Goal: Transaction & Acquisition: Book appointment/travel/reservation

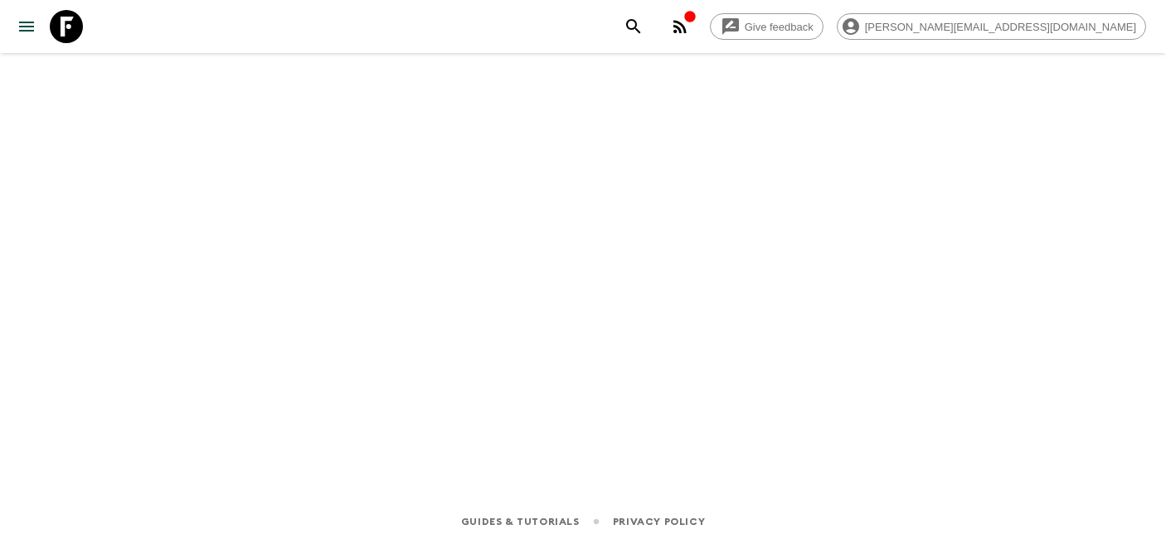
click at [78, 23] on icon at bounding box center [66, 26] width 33 height 33
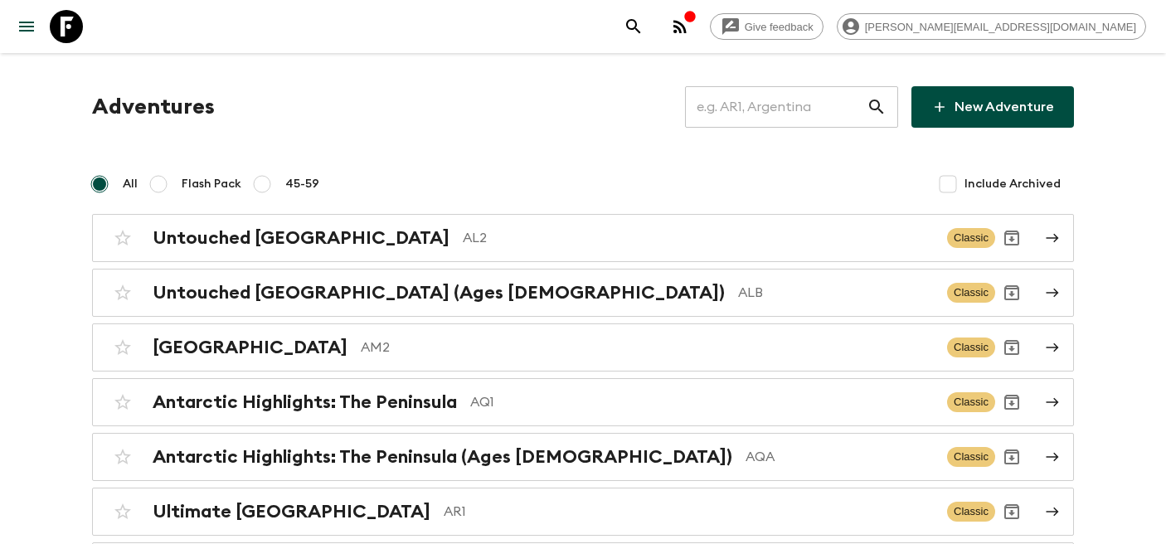
click at [773, 108] on input "text" at bounding box center [776, 107] width 182 height 46
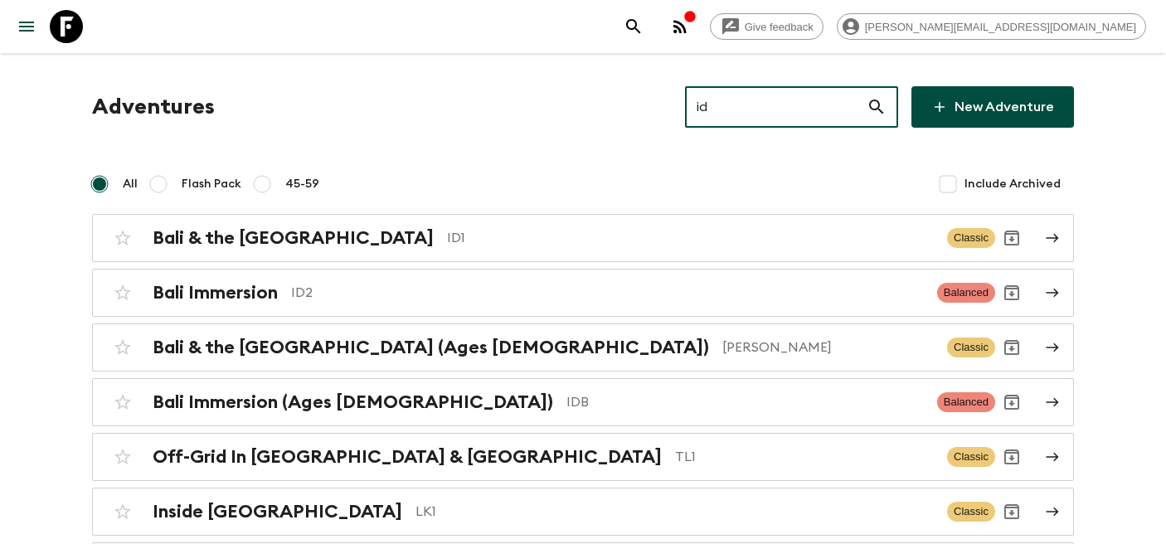
type input "id1"
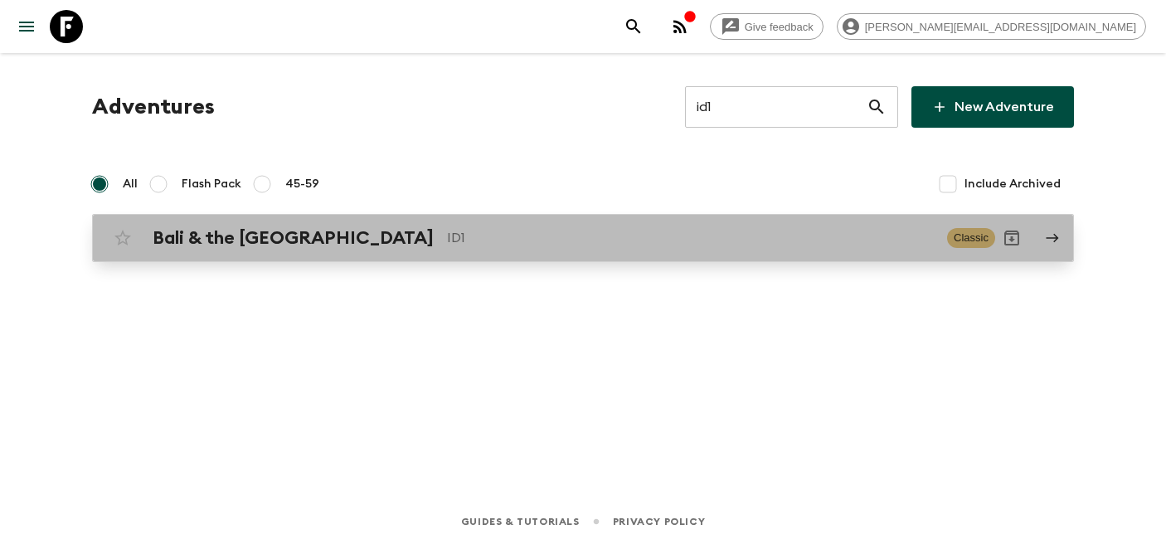
click at [329, 241] on h2 "Bali & the Gili Islands" at bounding box center [293, 238] width 281 height 22
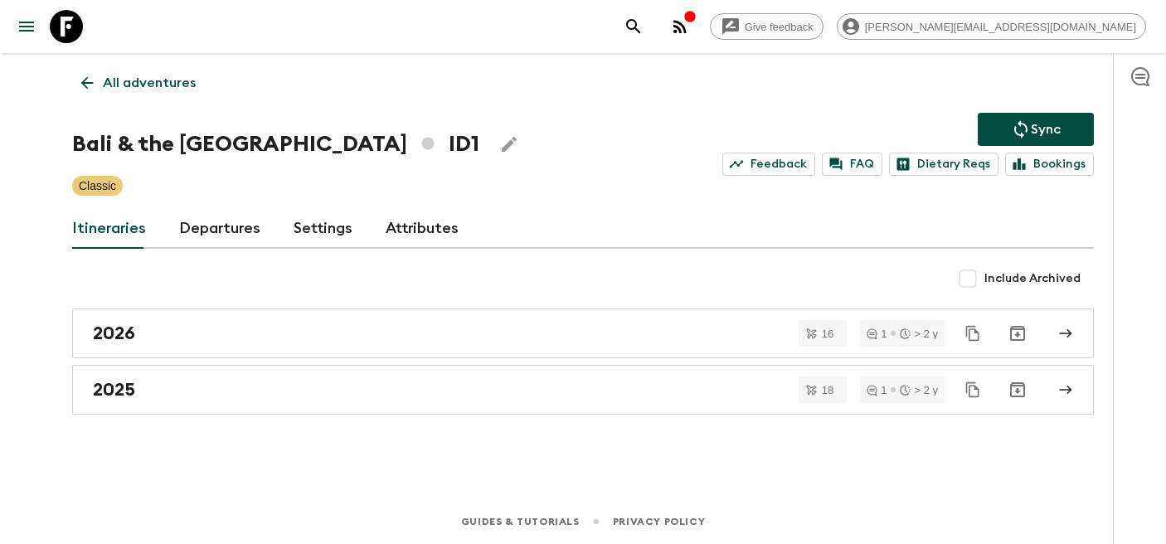
click at [212, 229] on link "Departures" at bounding box center [219, 229] width 81 height 40
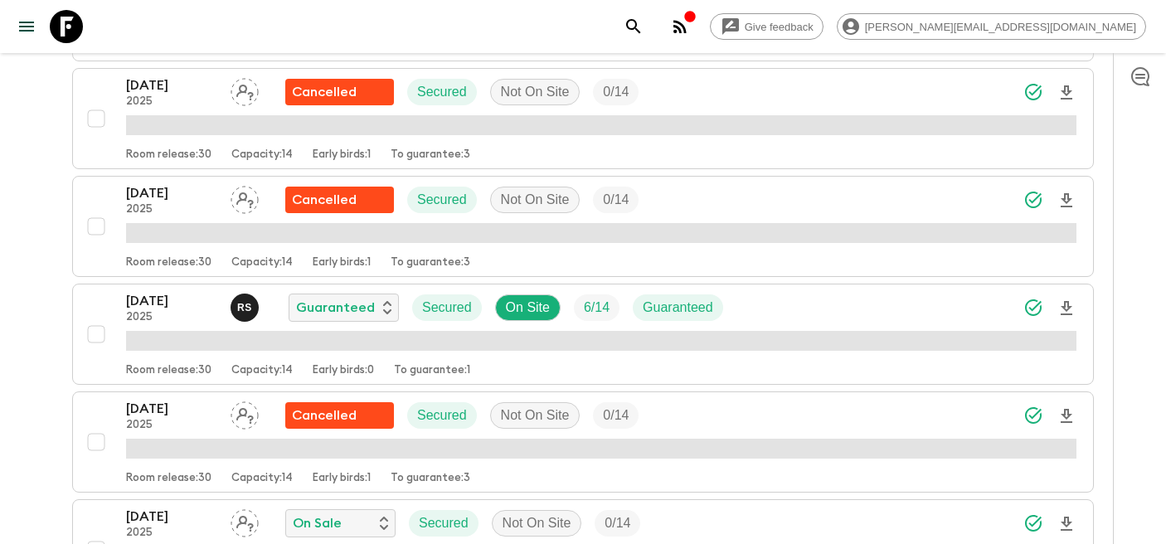
scroll to position [1114, 0]
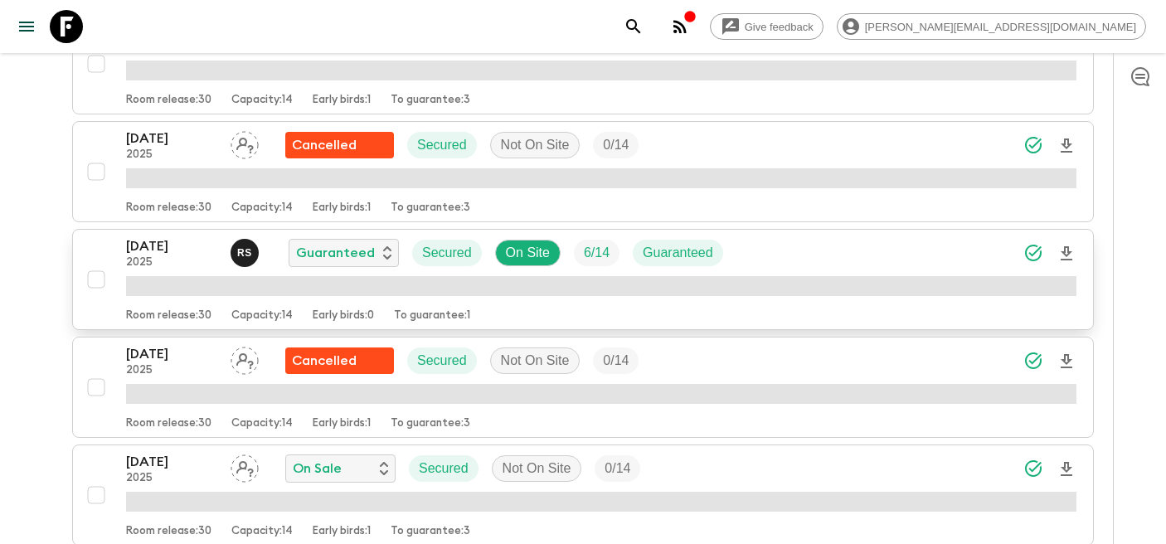
click at [177, 268] on p "2025" at bounding box center [171, 262] width 91 height 13
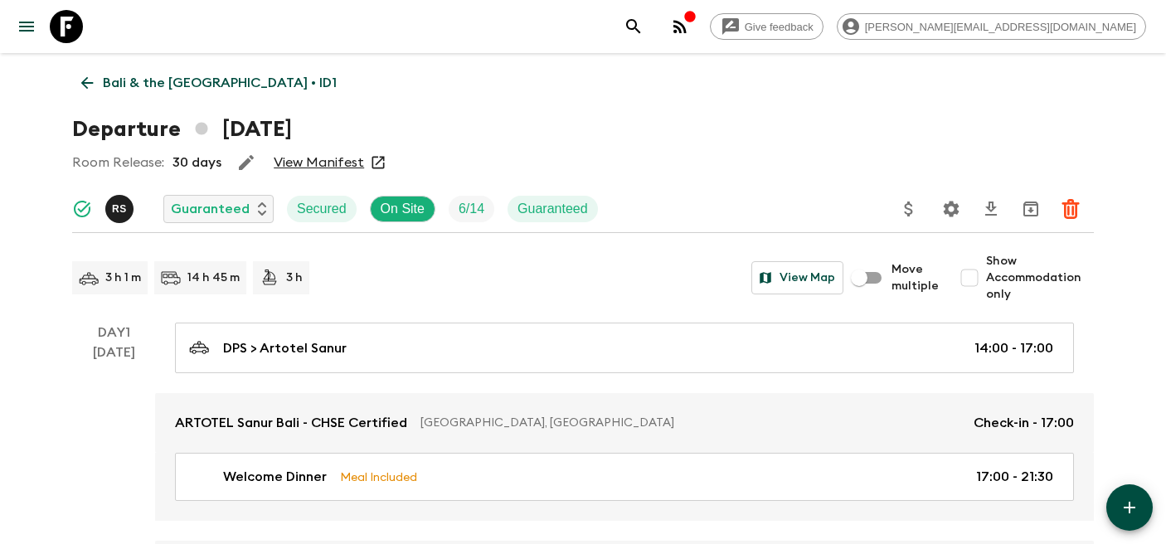
click at [132, 76] on p "Bali & the Gili Islands • ID1" at bounding box center [220, 83] width 234 height 20
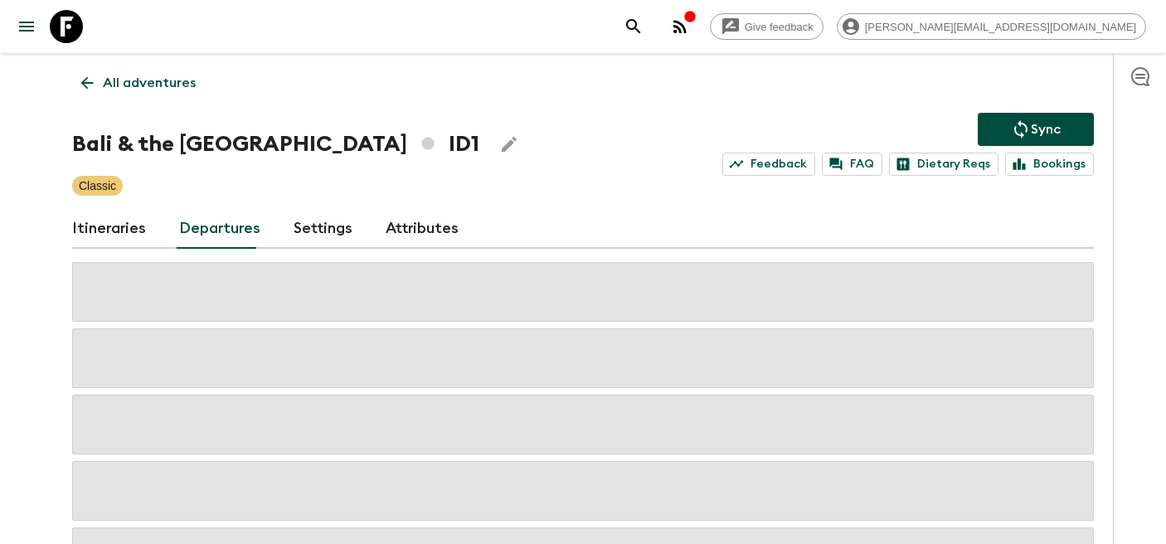
click at [17, 342] on div "Give feedback rebecca.m@flashpack.com All adventures Bali & the Gili Islands ID…" at bounding box center [583, 339] width 1166 height 678
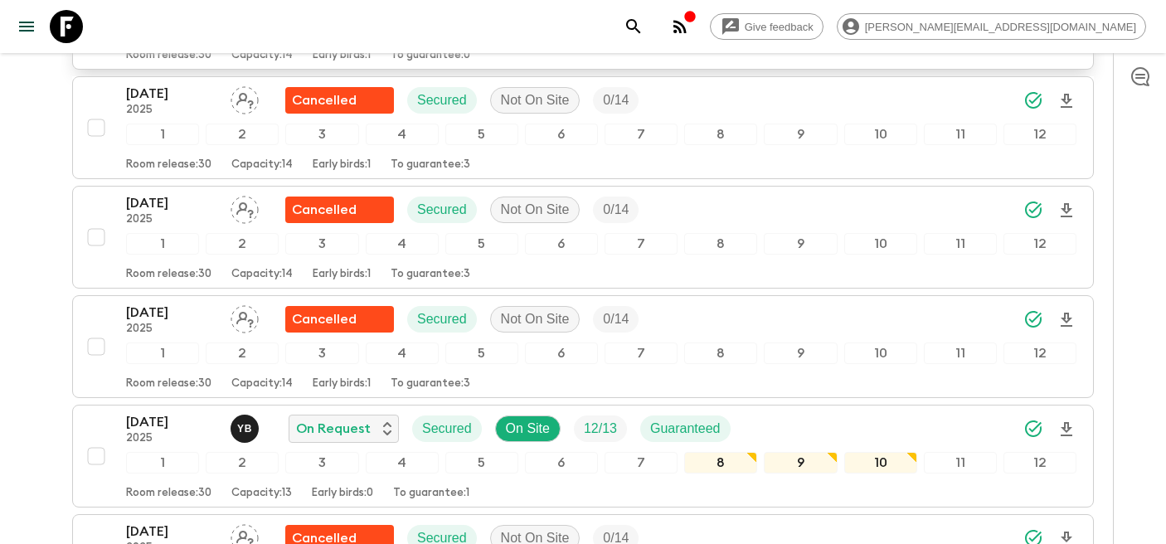
scroll to position [497, 0]
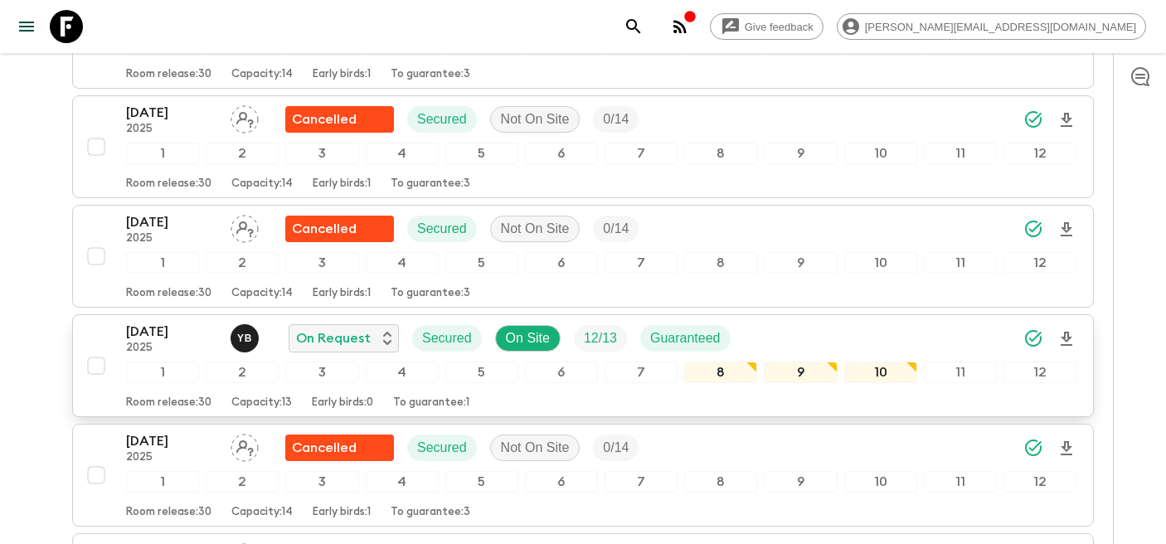
click at [146, 334] on p "10 Sep 2025" at bounding box center [171, 332] width 91 height 20
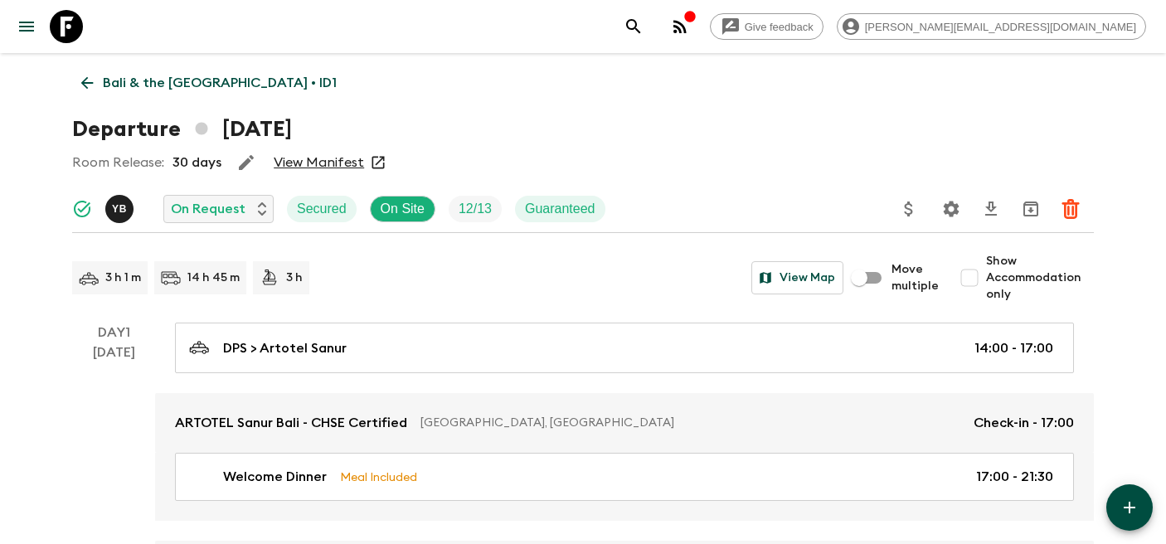
click at [133, 80] on p "Bali & the Gili Islands • ID1" at bounding box center [220, 83] width 234 height 20
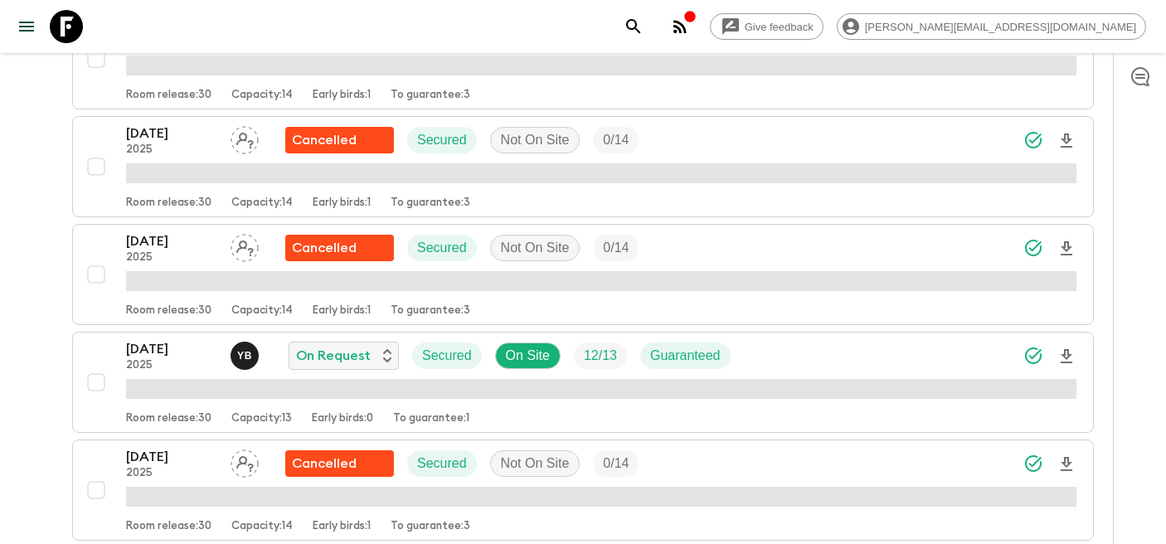
scroll to position [535, 0]
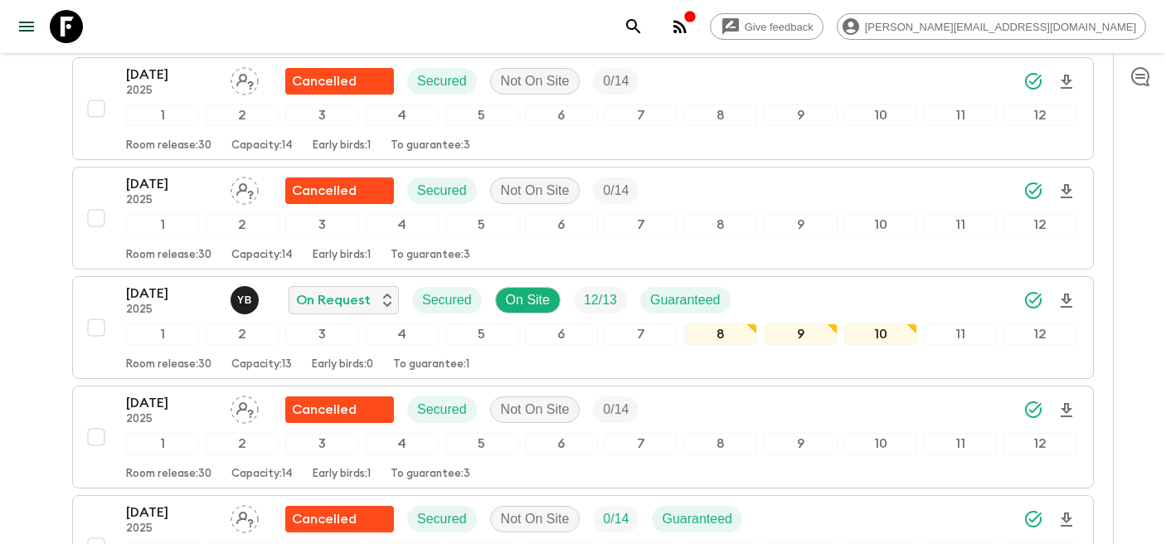
scroll to position [537, 0]
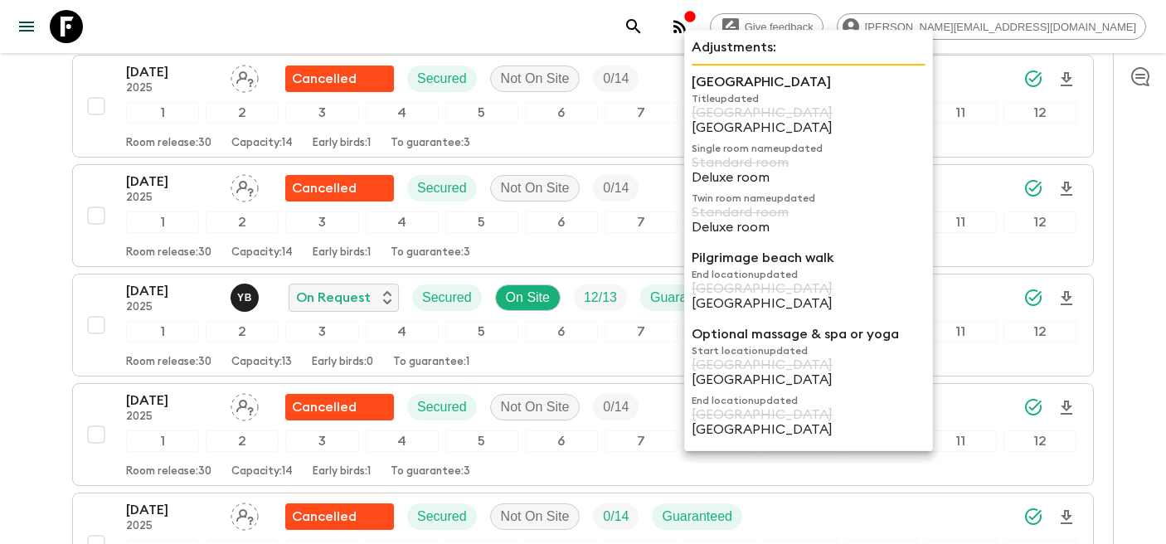
click at [720, 92] on p "Jambuluwuk Oceano Resort Gili Trawangan" at bounding box center [808, 82] width 234 height 20
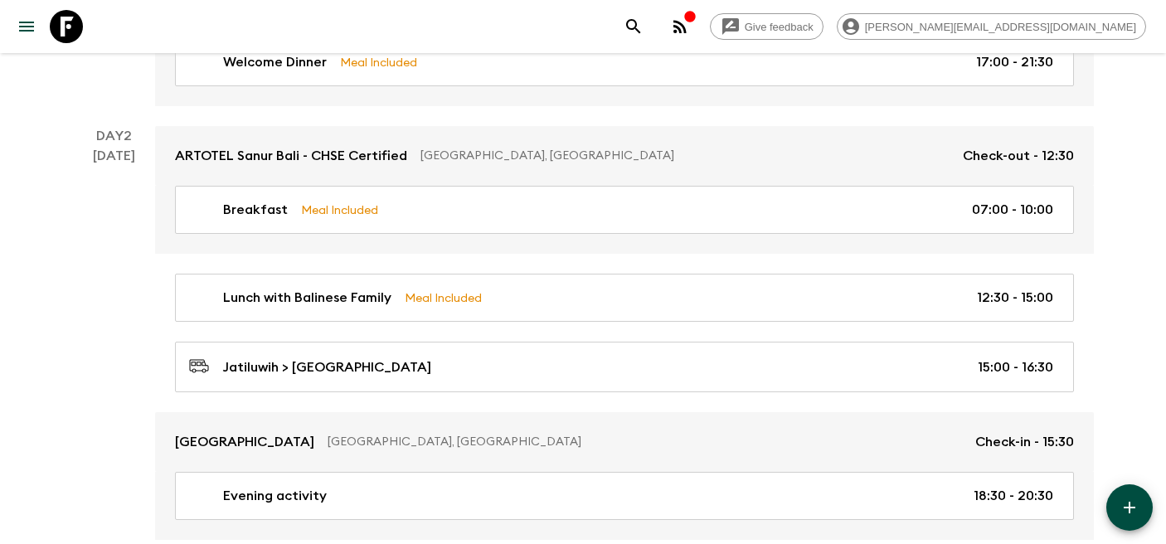
scroll to position [562, 0]
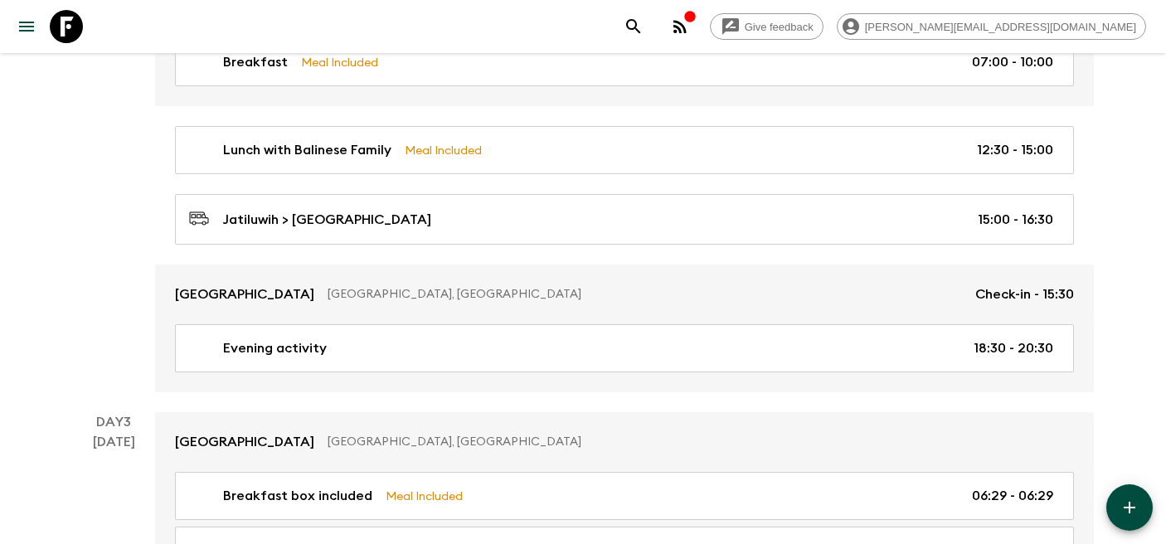
click at [63, 32] on icon at bounding box center [66, 26] width 33 height 33
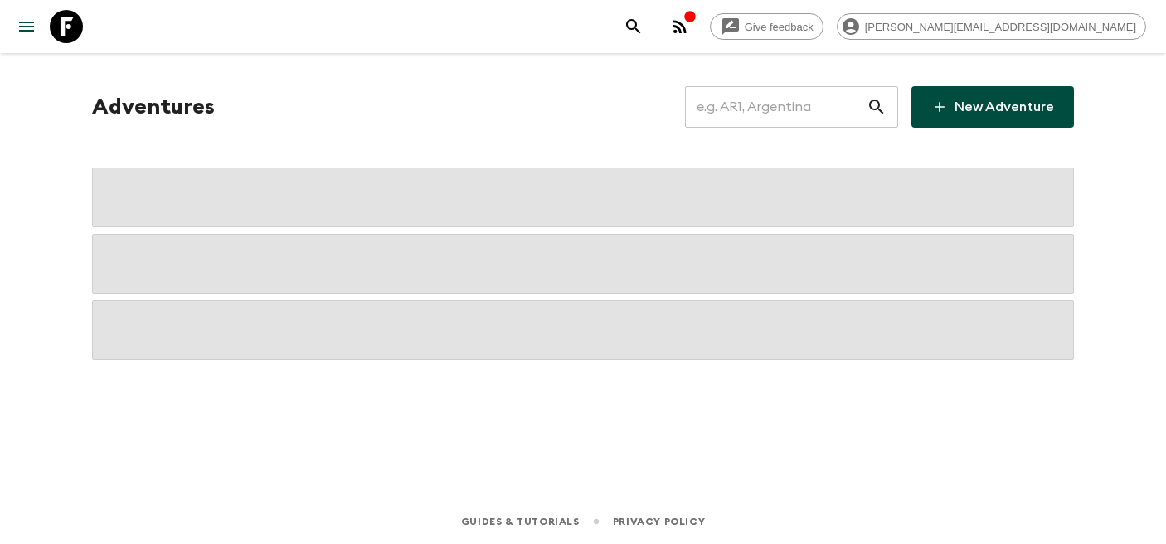
click at [754, 119] on input "text" at bounding box center [776, 107] width 182 height 46
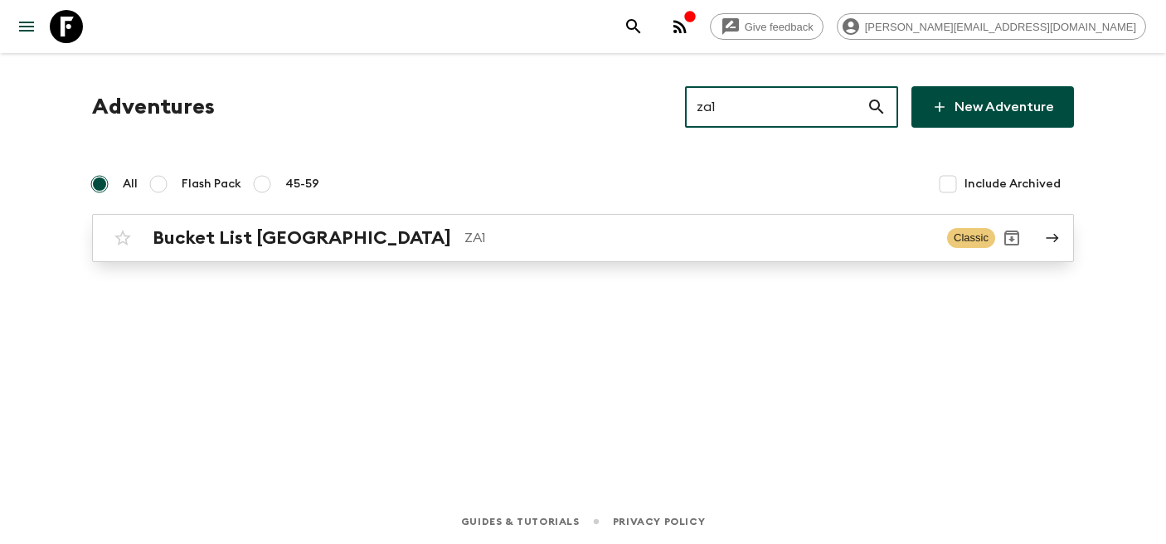
type input "za1"
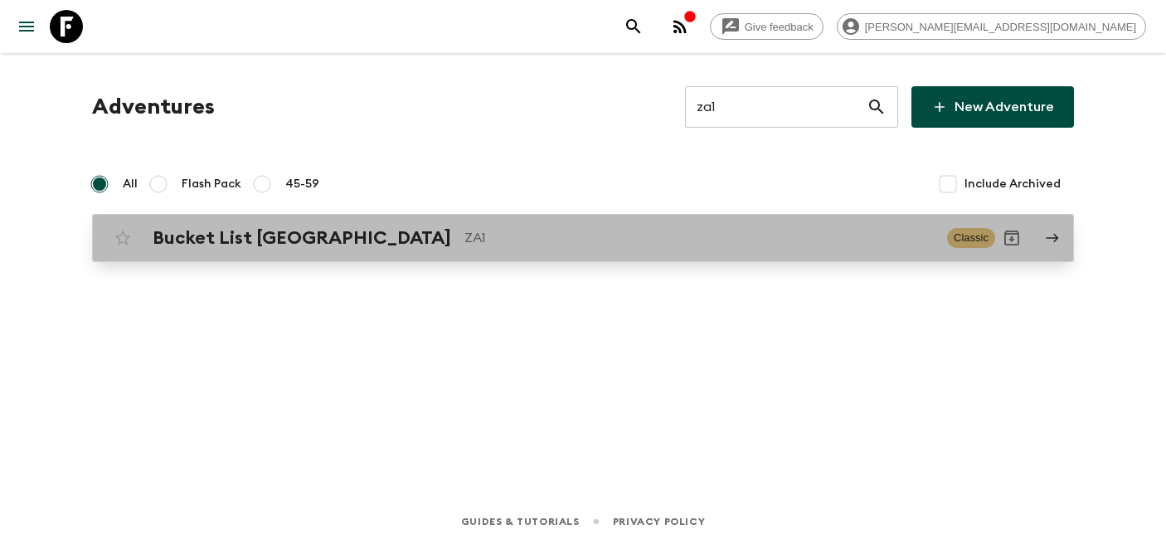
click at [282, 236] on h2 "Bucket List South Africa" at bounding box center [302, 238] width 298 height 22
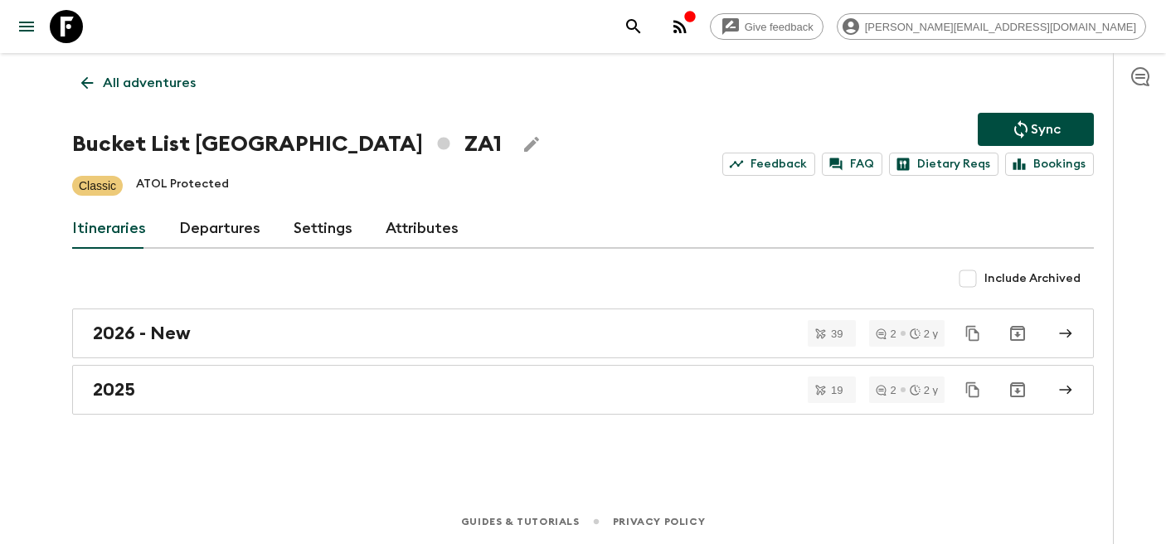
click at [232, 236] on link "Departures" at bounding box center [219, 229] width 81 height 40
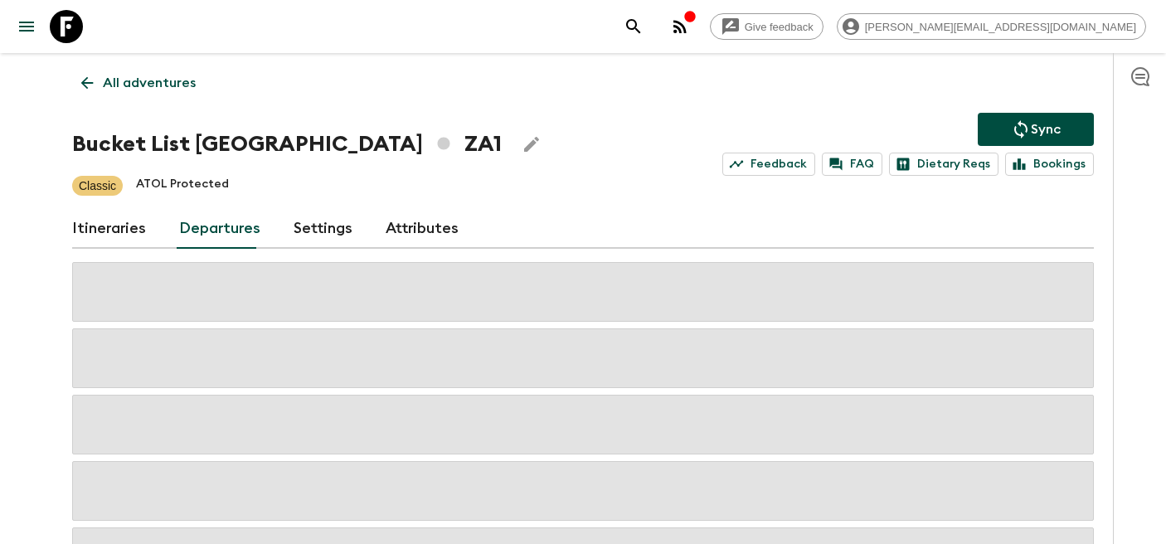
click at [38, 410] on div "Give feedback rebecca.m@flashpack.com All adventures Bucket List South Africa Z…" at bounding box center [583, 339] width 1166 height 678
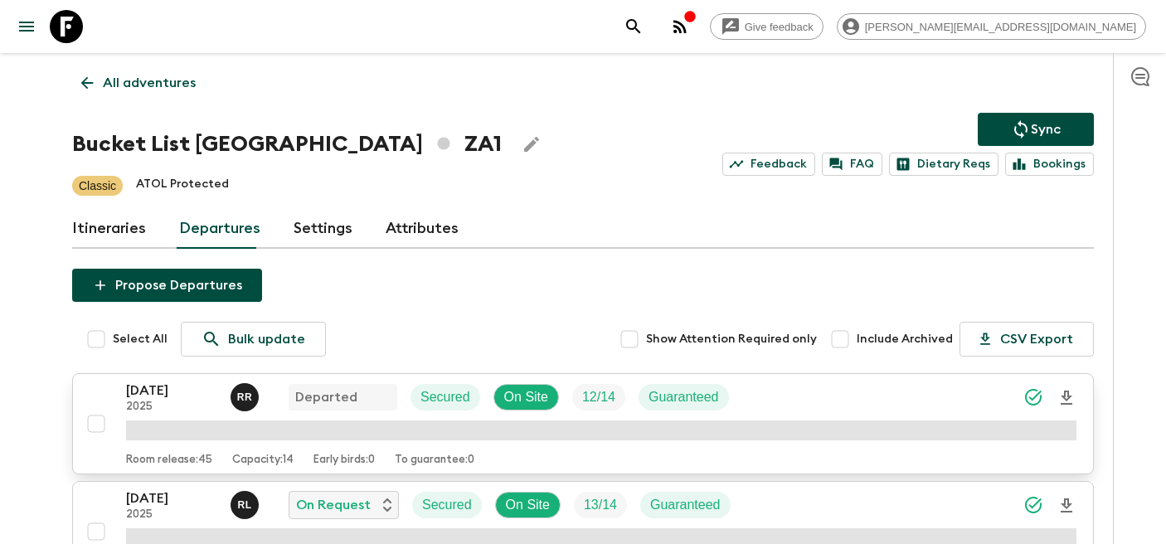
click at [145, 391] on p "07 Sep 2025" at bounding box center [171, 391] width 91 height 20
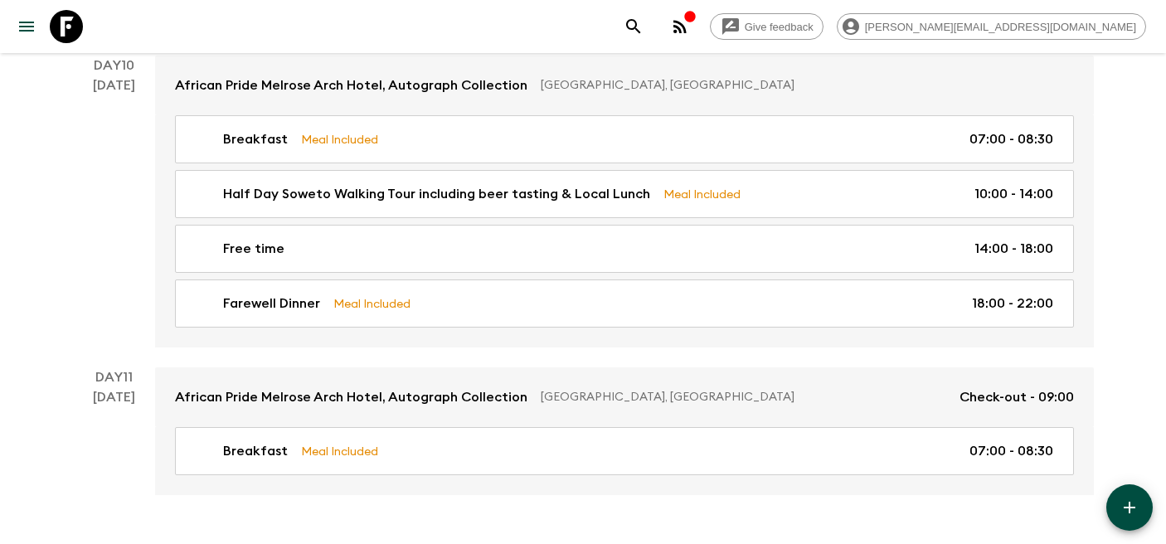
scroll to position [4272, 0]
